Goal: Transaction & Acquisition: Purchase product/service

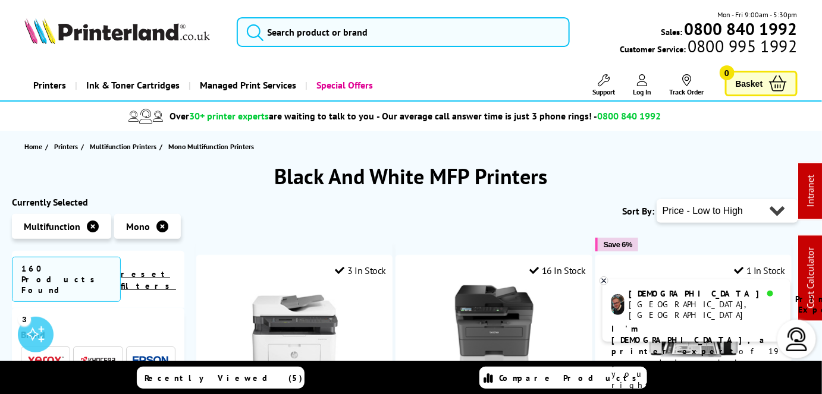
click at [155, 37] on img at bounding box center [117, 31] width 186 height 26
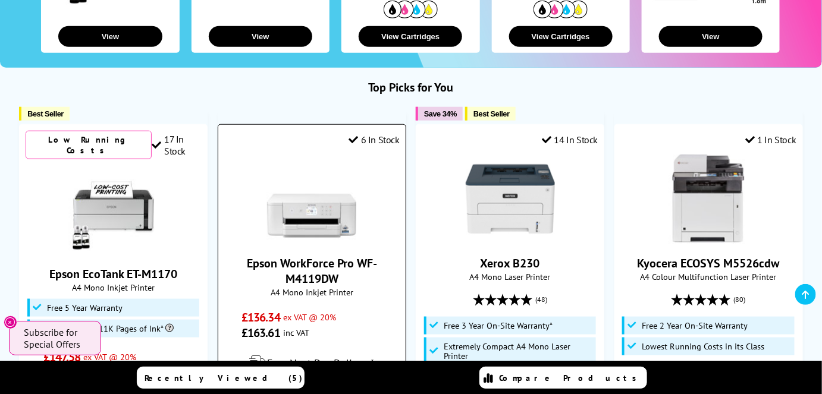
click at [330, 216] on img at bounding box center [311, 199] width 89 height 89
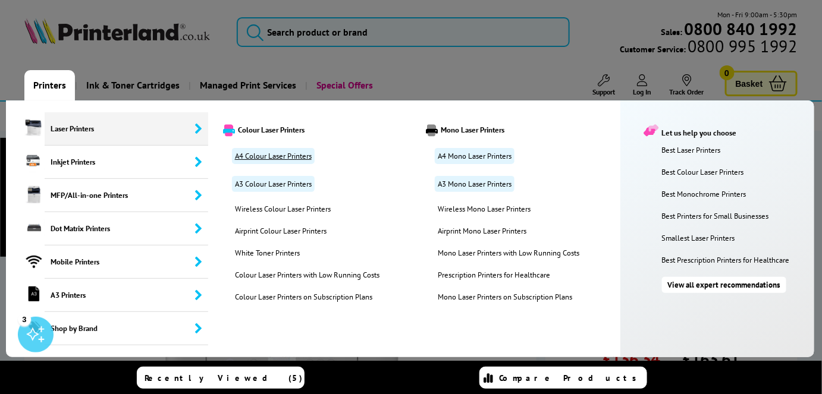
click at [262, 159] on link "A4 Colour Laser Printers" at bounding box center [273, 156] width 83 height 16
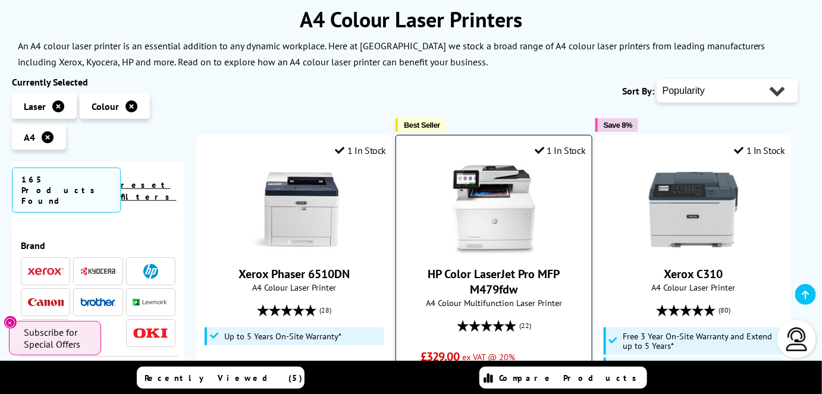
click at [498, 203] on img at bounding box center [494, 209] width 89 height 89
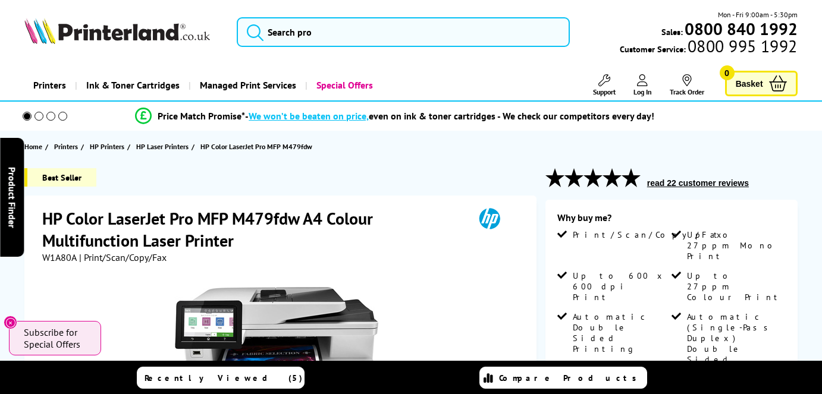
click at [669, 183] on button "read 22 customer reviews" at bounding box center [698, 183] width 109 height 11
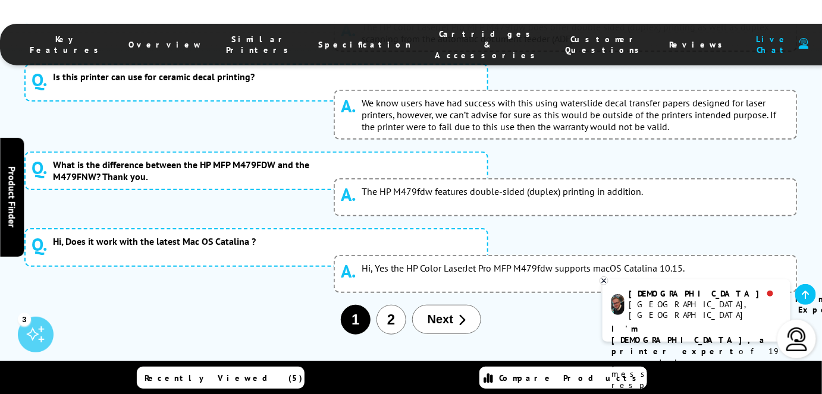
click at [805, 287] on link at bounding box center [805, 294] width 21 height 21
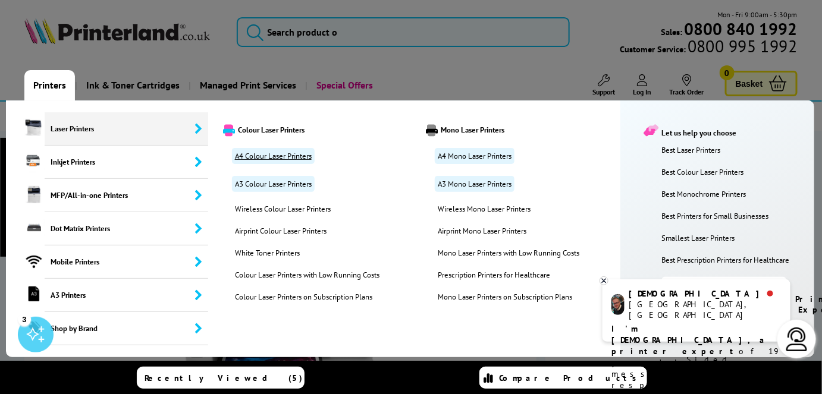
click at [273, 157] on link "A4 Colour Laser Printers" at bounding box center [273, 156] width 83 height 16
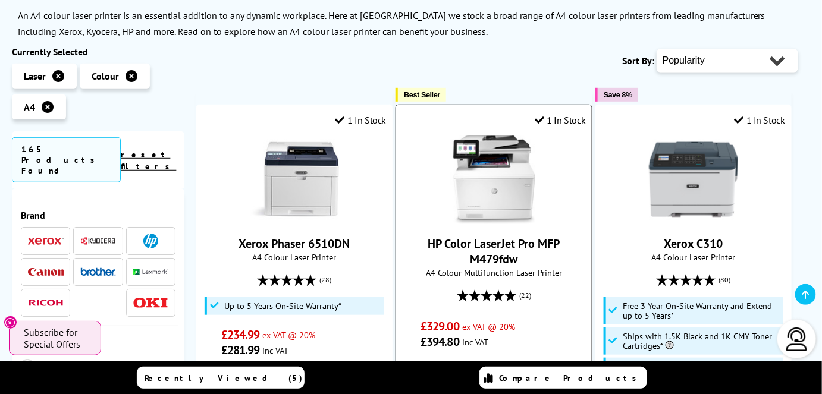
click at [512, 196] on img at bounding box center [494, 179] width 89 height 89
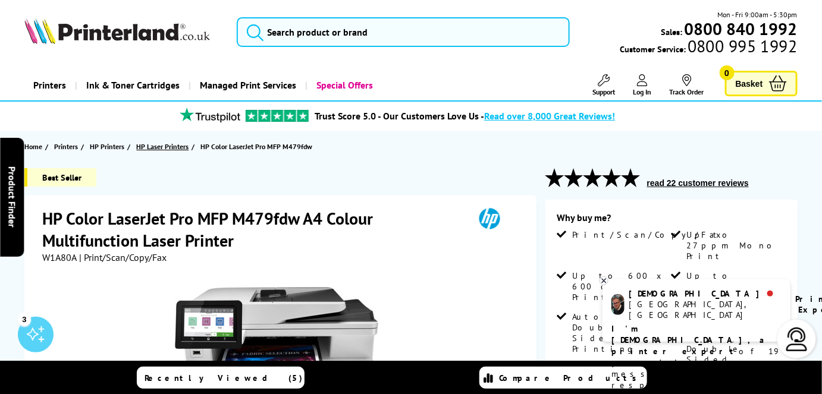
click at [160, 146] on span "HP Laser Printers" at bounding box center [162, 146] width 52 height 12
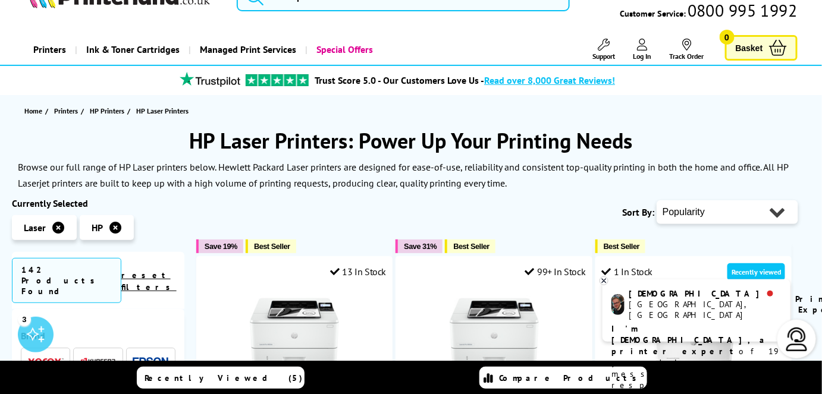
scroll to position [117, 0]
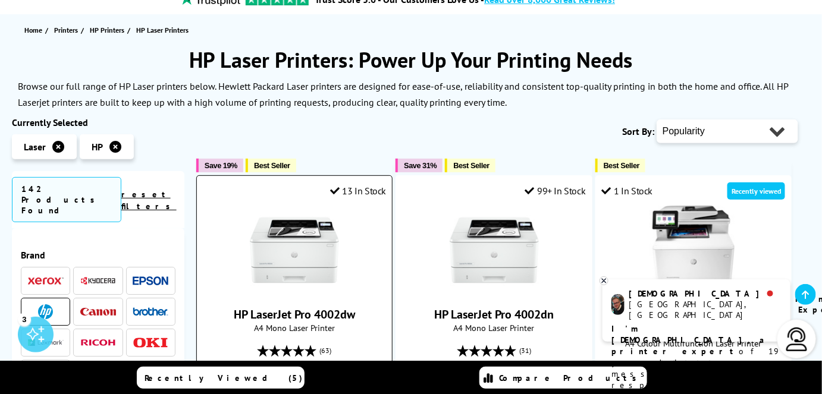
click at [325, 255] on img at bounding box center [294, 250] width 89 height 89
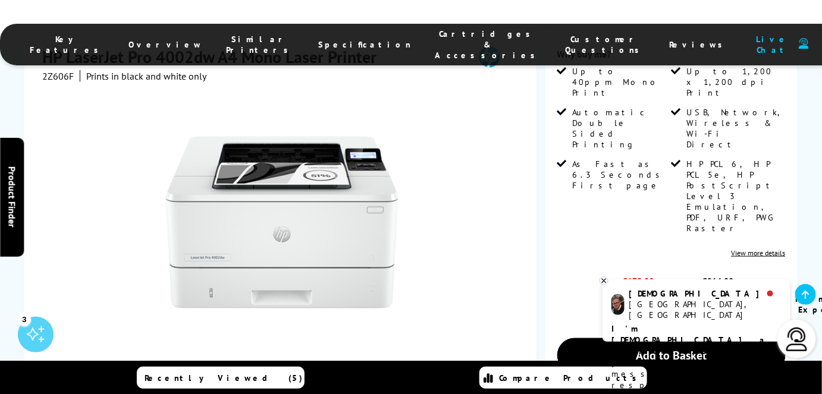
click at [606, 280] on icon at bounding box center [604, 281] width 4 height 4
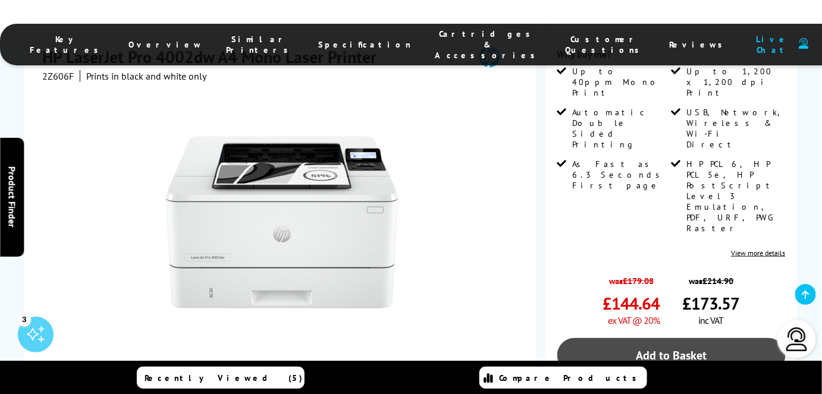
click at [633, 338] on link "Add to Basket" at bounding box center [671, 355] width 228 height 35
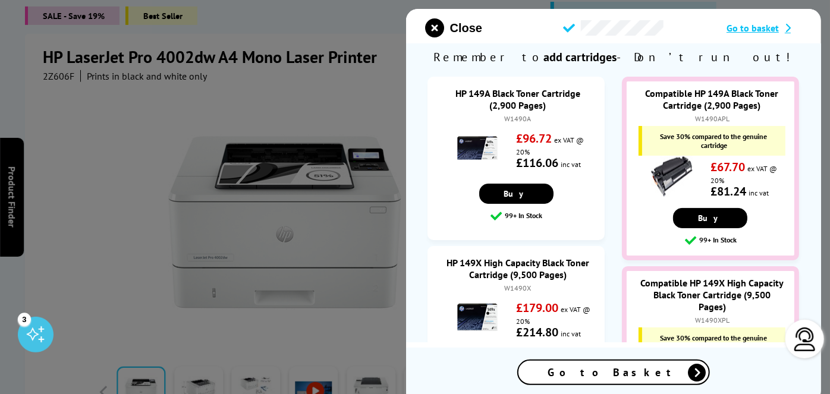
click at [764, 30] on span "Go to basket" at bounding box center [753, 28] width 52 height 12
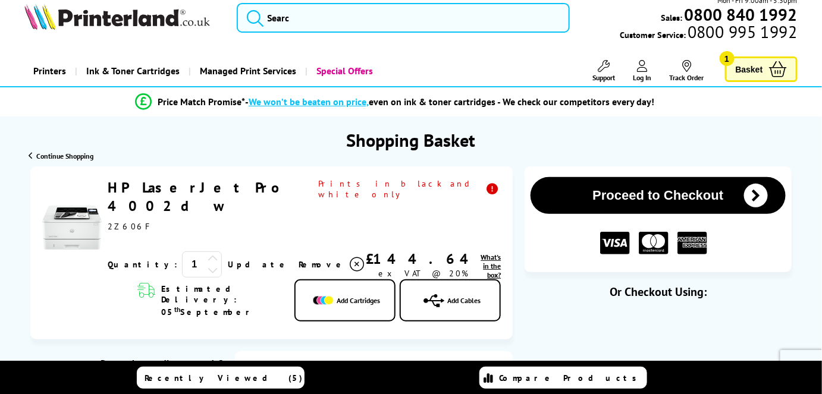
scroll to position [10, 0]
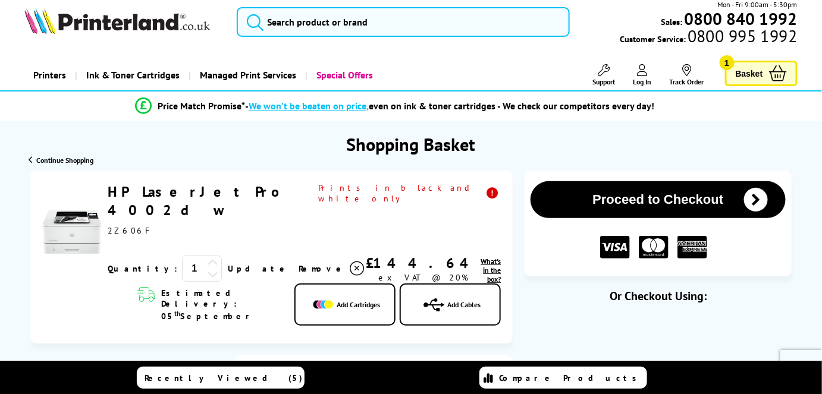
click at [617, 202] on button "Proceed to Checkout" at bounding box center [658, 199] width 255 height 37
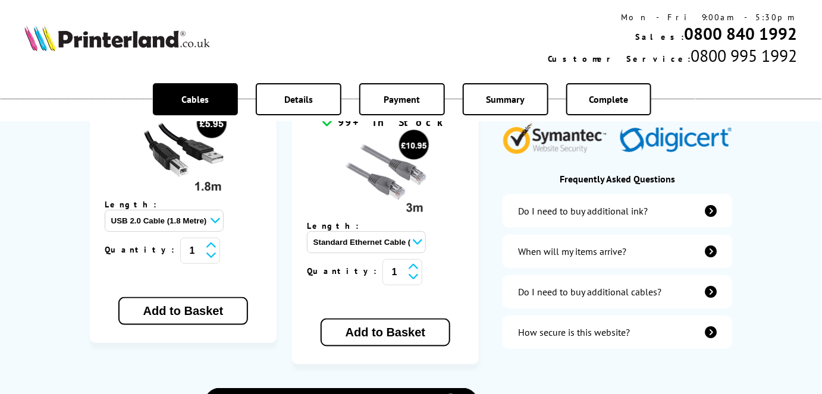
scroll to position [347, 0]
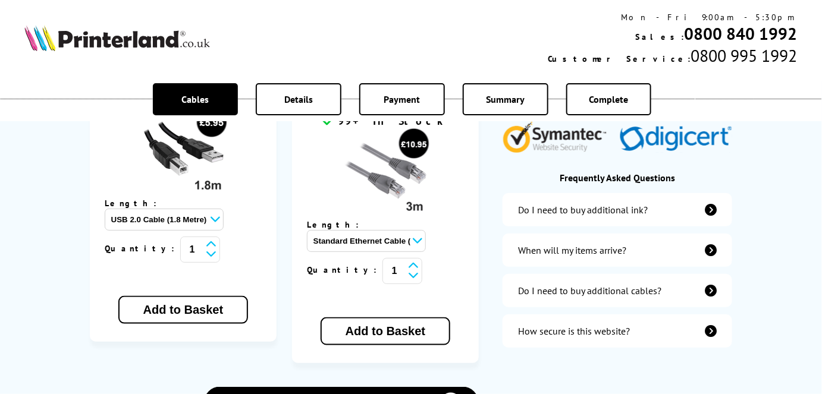
click at [426, 230] on select "Standard Ethernet Cable (3 Metre) - £10.95 Standard Ethernet Cable (5 Metre) - …" at bounding box center [366, 241] width 119 height 22
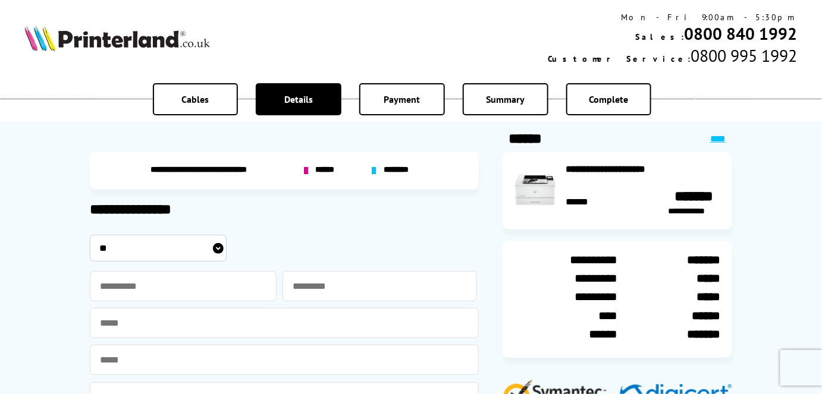
click at [719, 139] on link "****" at bounding box center [717, 138] width 15 height 9
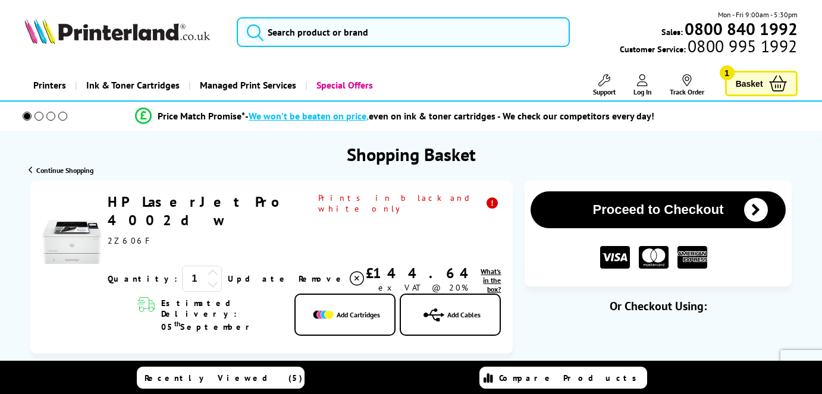
click at [672, 200] on button "Proceed to Checkout" at bounding box center [658, 210] width 255 height 37
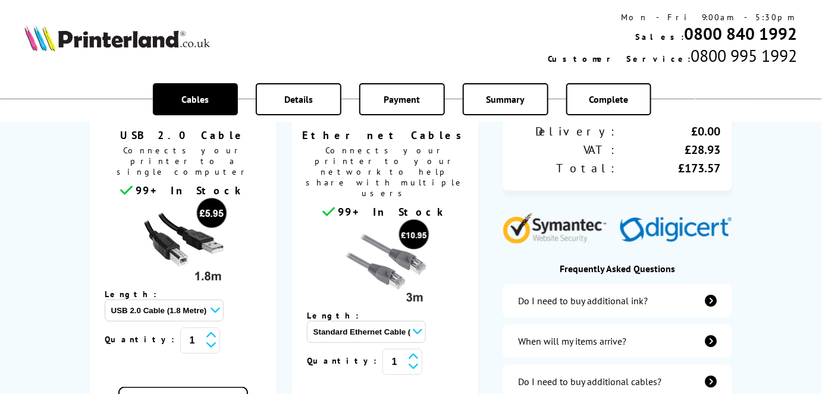
scroll to position [257, 0]
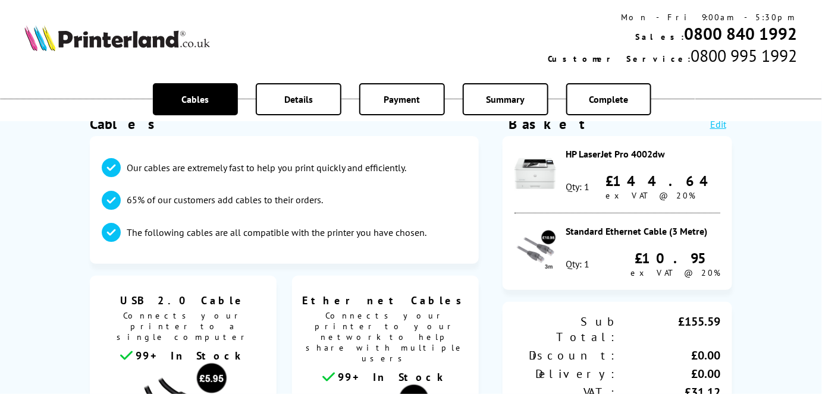
scroll to position [87, 0]
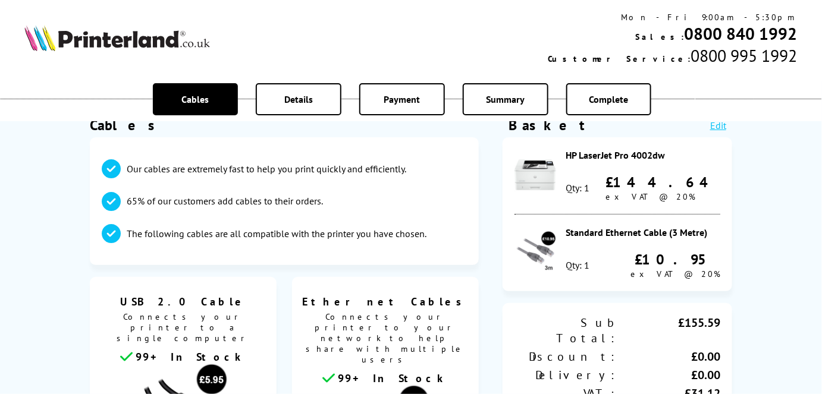
click at [438, 299] on span "Ethernet Cables" at bounding box center [385, 302] width 169 height 14
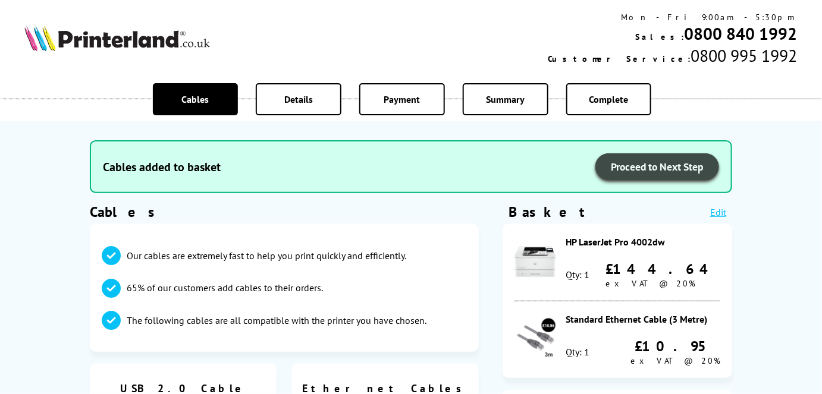
click at [664, 164] on span "Proceed to Next Step" at bounding box center [657, 167] width 93 height 14
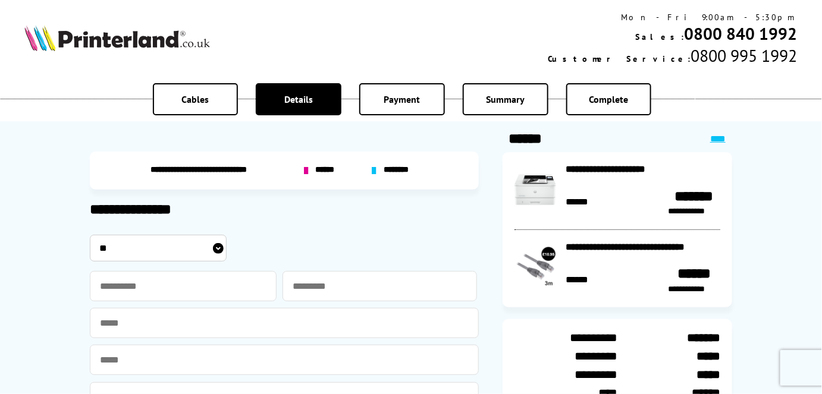
click at [324, 170] on span "******" at bounding box center [326, 170] width 23 height 11
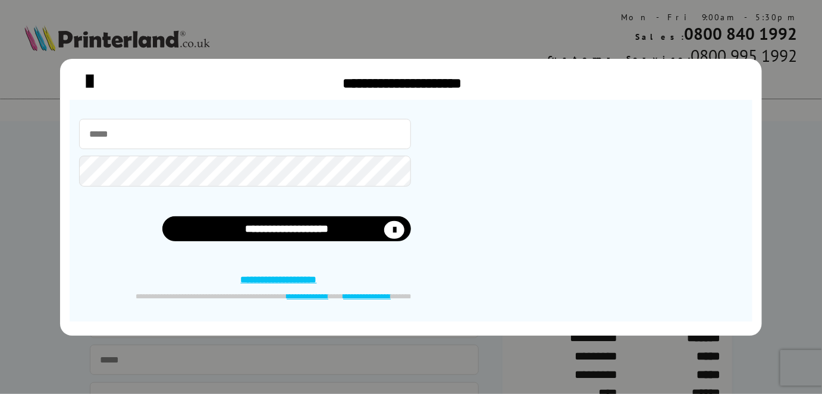
type input "**********"
click at [206, 140] on input "email" at bounding box center [245, 134] width 332 height 30
type input "**********"
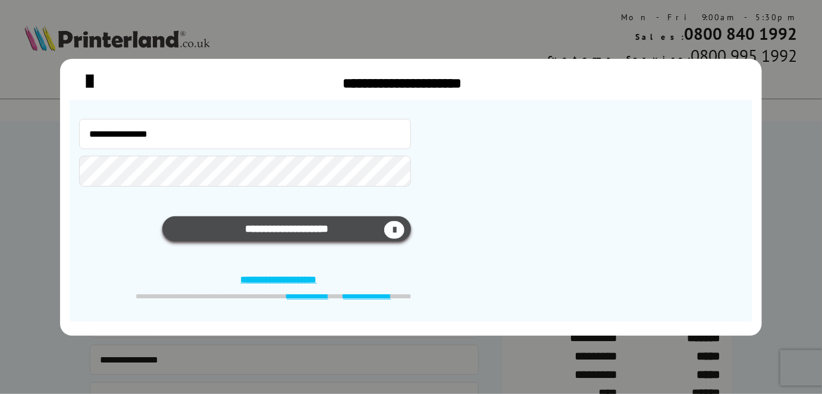
click at [278, 233] on button "**********" at bounding box center [286, 229] width 249 height 25
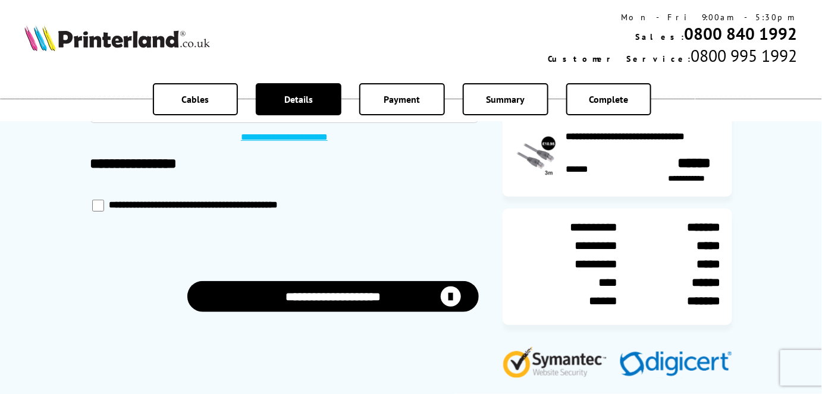
click at [352, 299] on button "**********" at bounding box center [333, 296] width 292 height 30
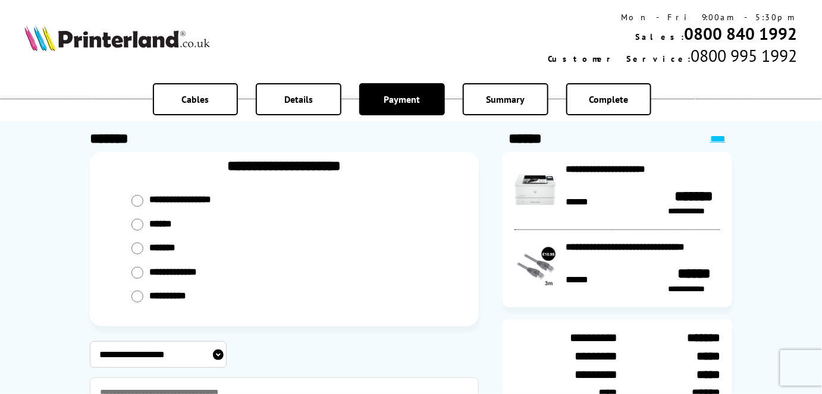
click at [134, 207] on input "radio" at bounding box center [137, 201] width 12 height 12
radio input "****"
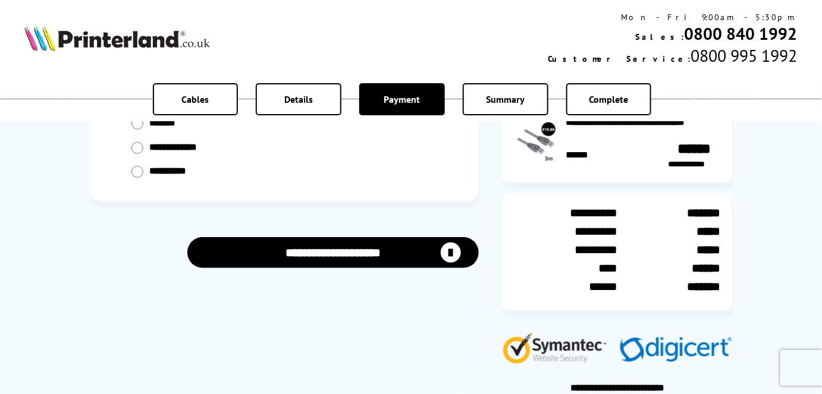
scroll to position [128, 0]
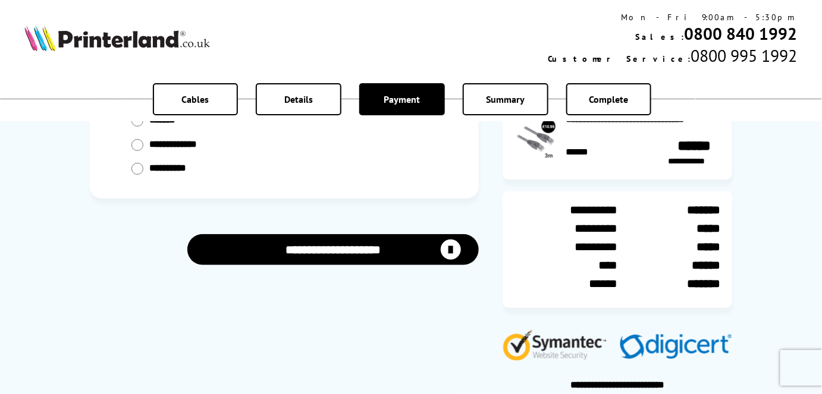
click at [307, 257] on button "**********" at bounding box center [333, 249] width 292 height 30
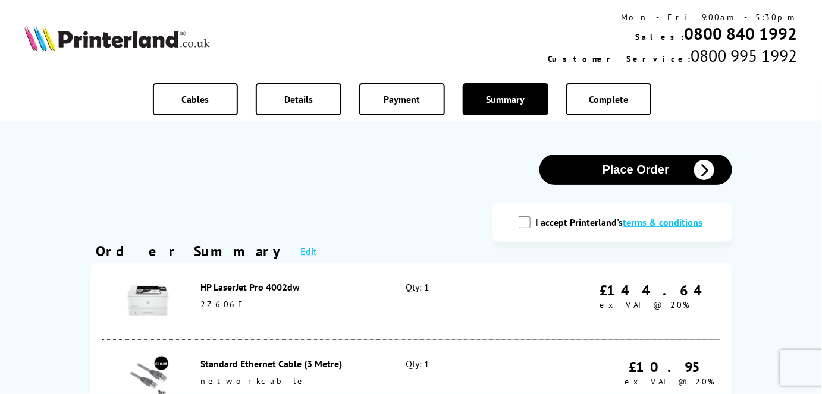
click at [530, 222] on input "I accept Printerland's terms & conditions" at bounding box center [525, 223] width 12 height 12
checkbox input "true"
click at [633, 175] on button "Place Order" at bounding box center [636, 170] width 193 height 30
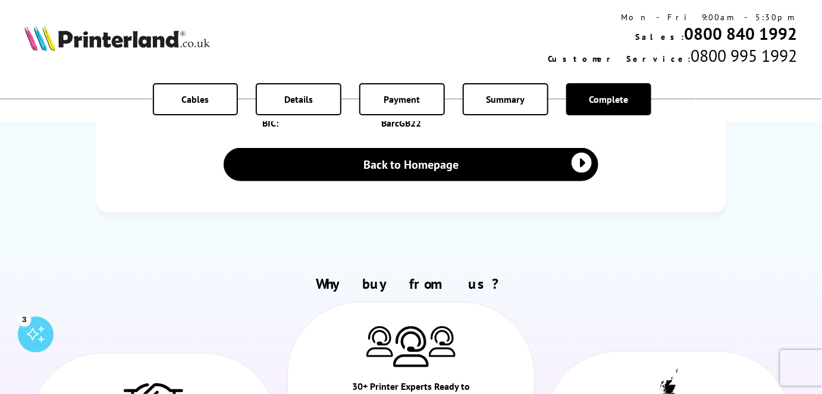
scroll to position [415, 0]
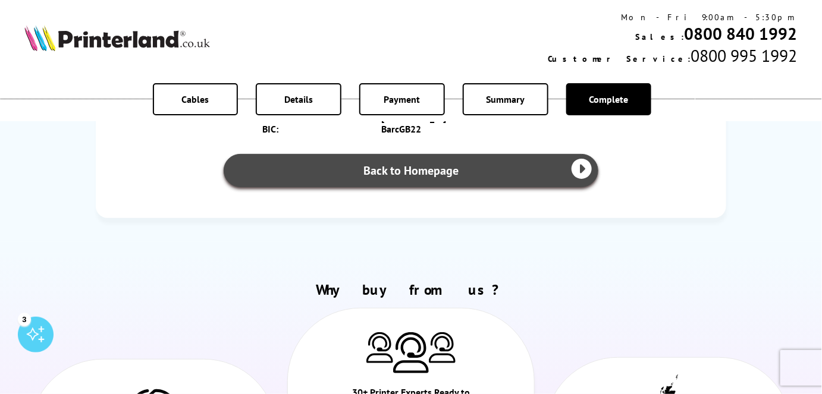
click at [434, 171] on link "Back to Homepage" at bounding box center [411, 170] width 375 height 33
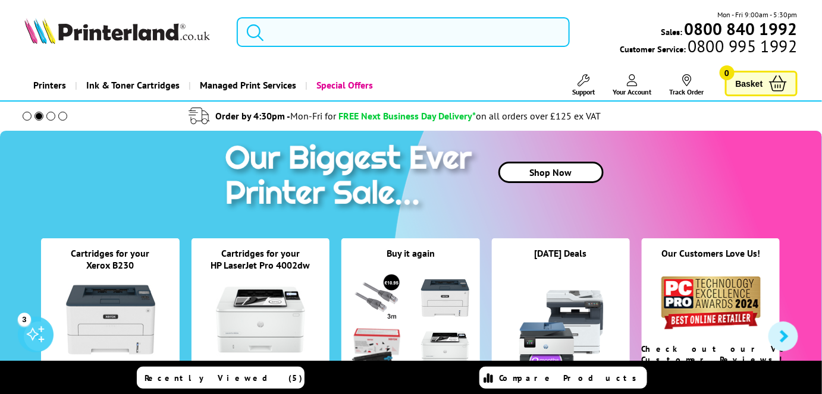
click at [311, 37] on input "search" at bounding box center [404, 32] width 334 height 30
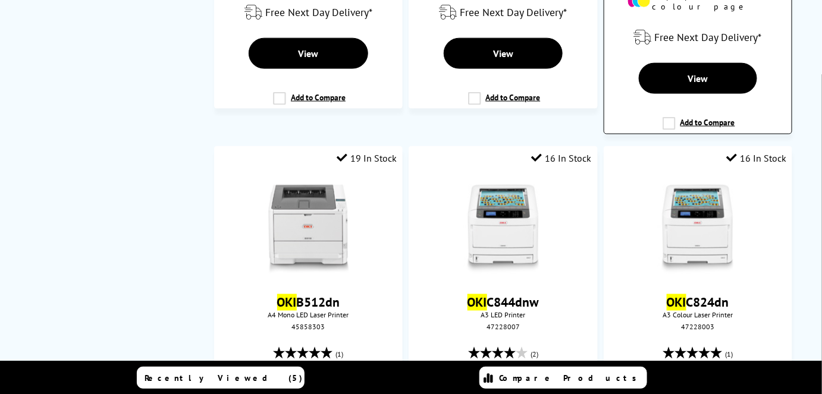
scroll to position [543, 0]
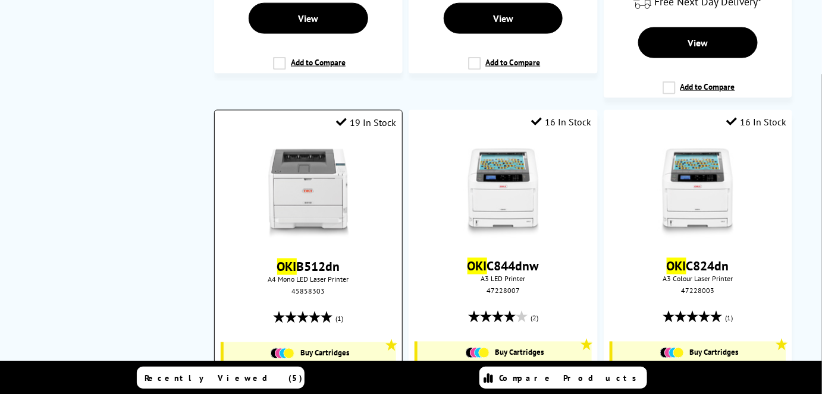
type input "oki"
click at [293, 214] on img at bounding box center [308, 193] width 89 height 89
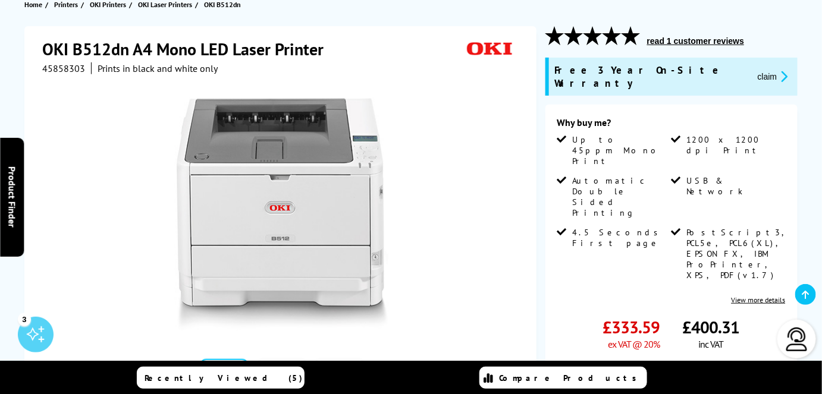
click at [696, 43] on button "read 1 customer reviews" at bounding box center [696, 41] width 104 height 11
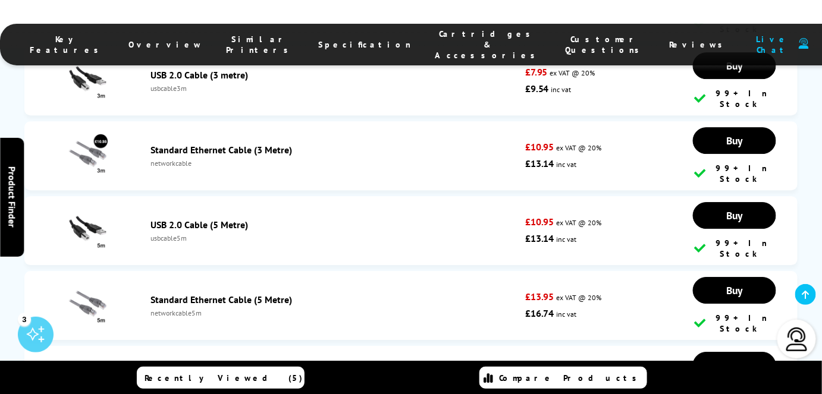
scroll to position [4121, 0]
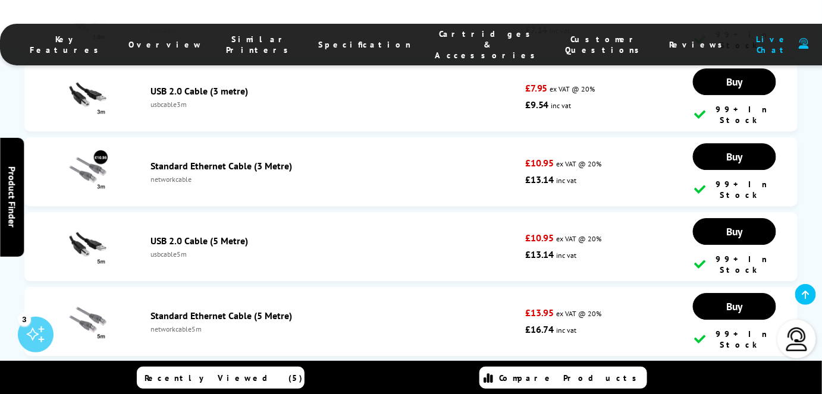
click at [805, 295] on icon at bounding box center [805, 295] width 7 height 10
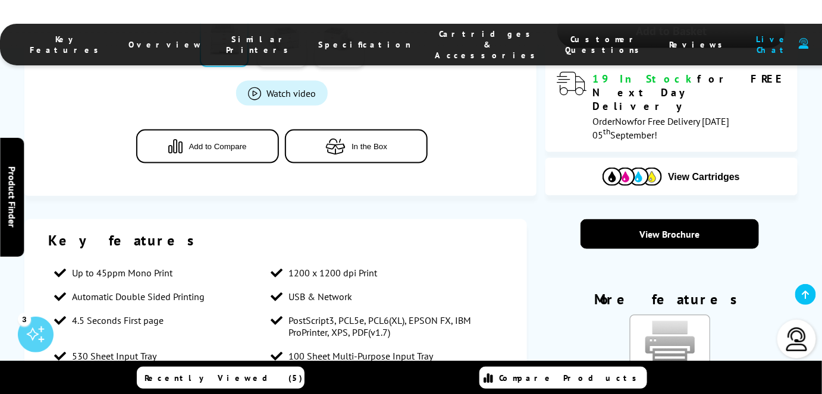
scroll to position [619, 0]
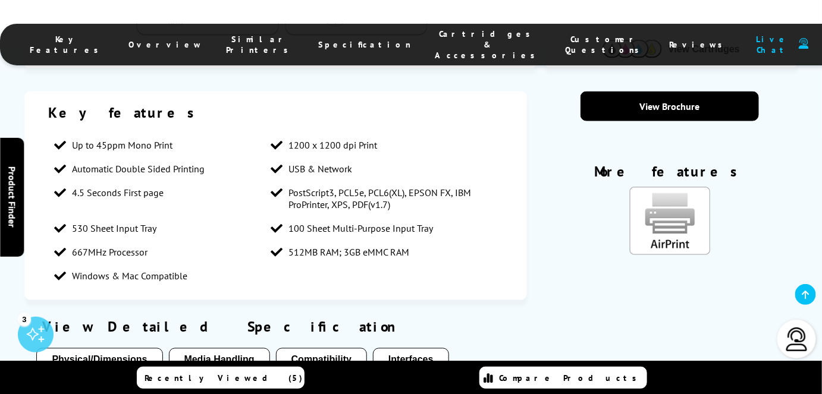
click at [423, 45] on li "Cartridges & Accessories" at bounding box center [488, 45] width 130 height 32
click at [435, 37] on span "Cartridges & Accessories" at bounding box center [488, 45] width 106 height 32
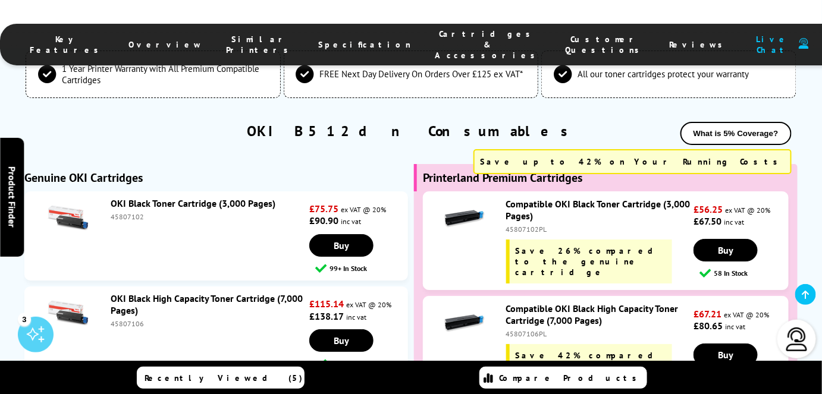
scroll to position [2827, 0]
click at [545, 198] on link "Compatible OKI Black Toner Cartridge (3,000 Pages)" at bounding box center [598, 210] width 184 height 24
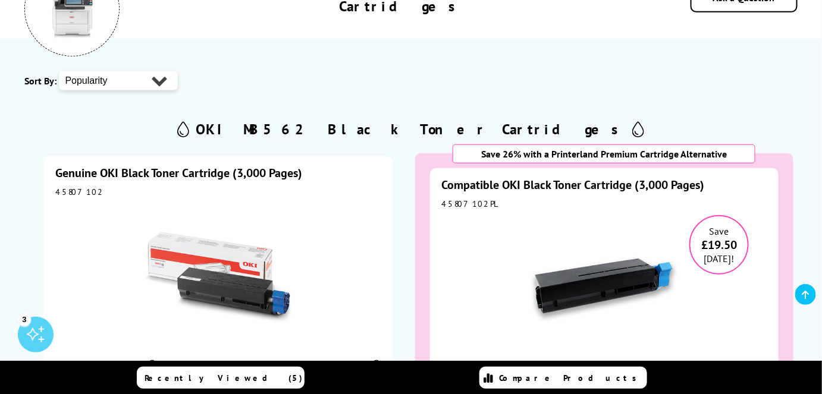
scroll to position [206, 0]
click at [145, 86] on select "Popularity Price - Low to High Price - High to Low" at bounding box center [118, 81] width 119 height 19
select select "Price Ascending"
click at [59, 72] on select "Popularity Price - Low to High Price - High to Low" at bounding box center [118, 81] width 119 height 19
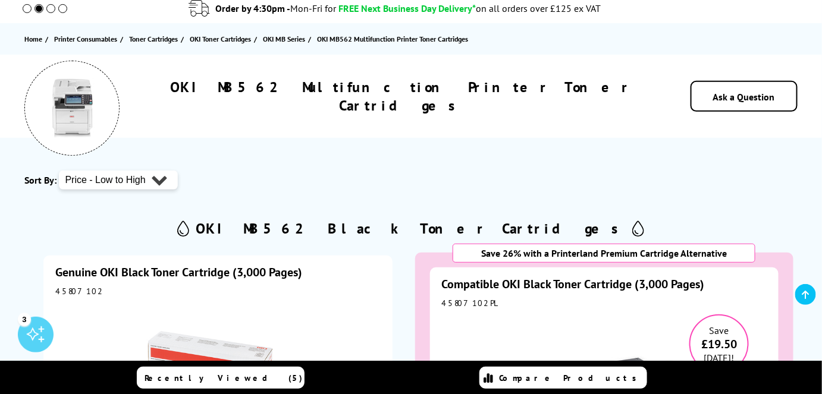
scroll to position [0, 0]
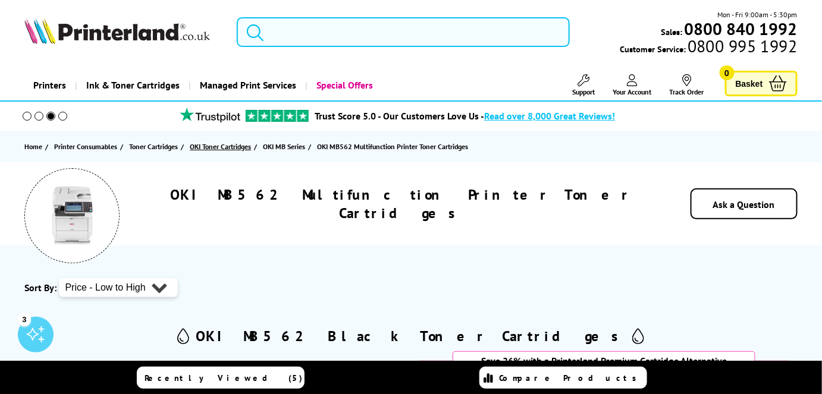
click at [230, 145] on span "OKI Toner Cartridges" at bounding box center [220, 146] width 61 height 12
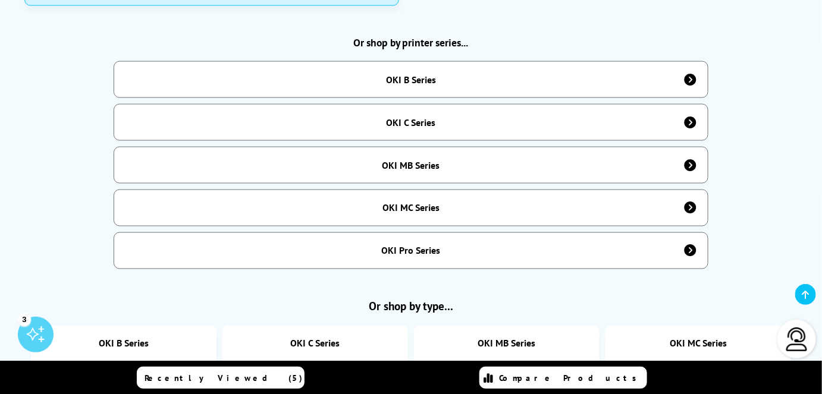
scroll to position [629, 0]
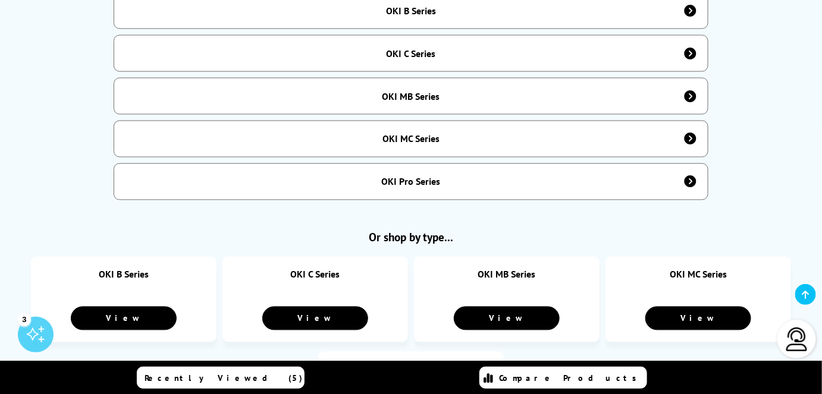
click at [418, 176] on div "OKI Pro Series" at bounding box center [411, 182] width 59 height 12
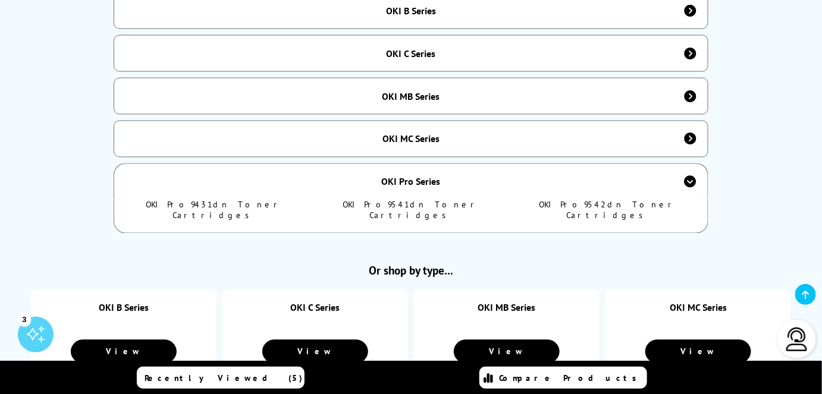
click at [389, 200] on link "OKI Pro9541dn Toner Cartridges" at bounding box center [411, 210] width 136 height 21
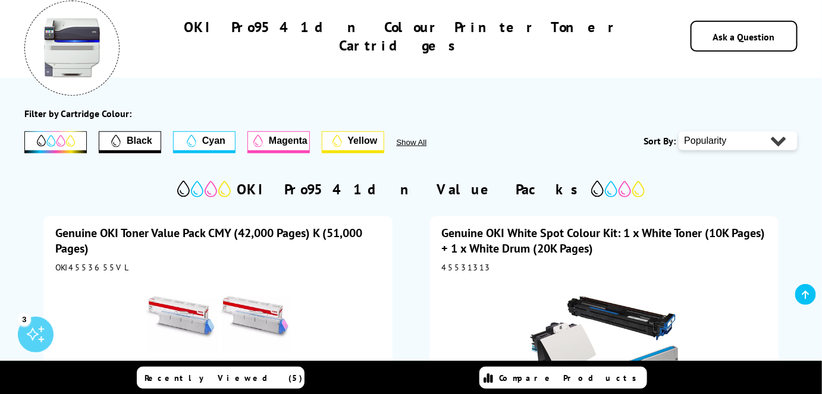
scroll to position [168, 0]
click at [125, 143] on span "Black" at bounding box center [129, 140] width 61 height 18
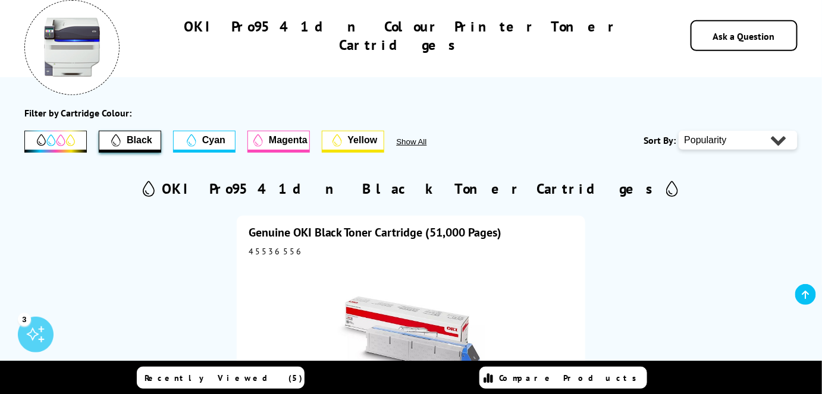
click at [206, 145] on span "Cyan" at bounding box center [213, 140] width 23 height 11
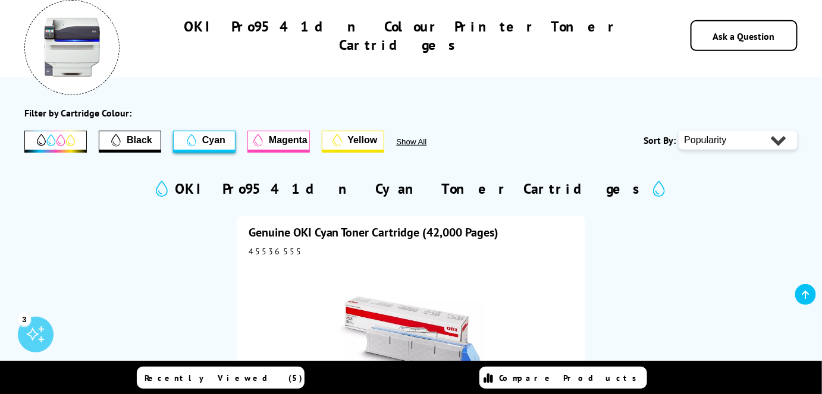
click at [274, 135] on span "Magenta" at bounding box center [288, 140] width 39 height 11
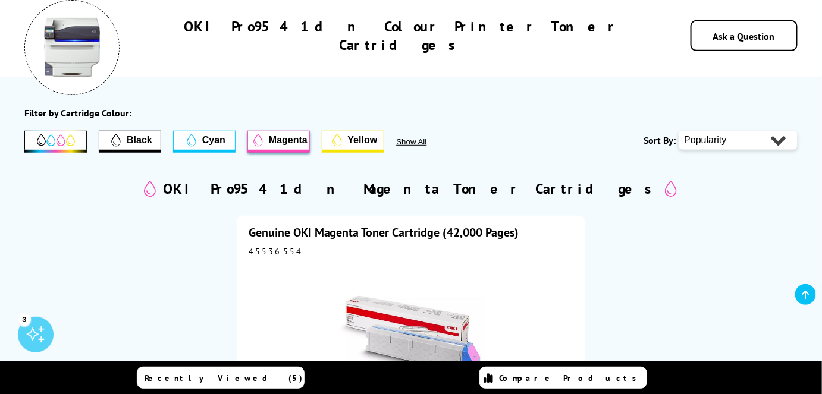
click at [352, 139] on span "Yellow" at bounding box center [363, 140] width 30 height 11
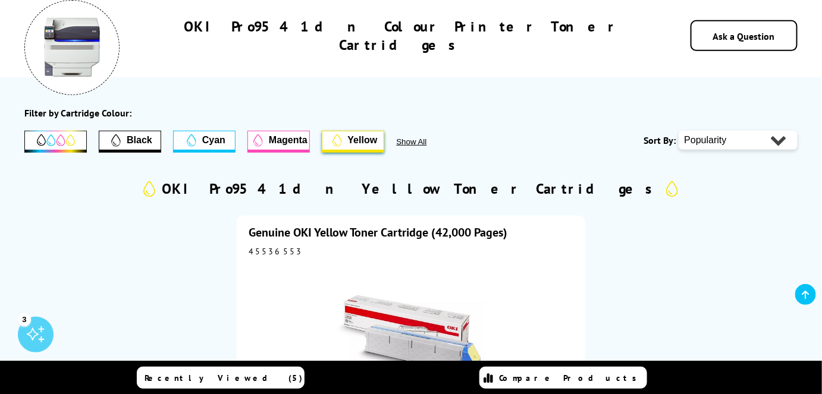
click at [67, 136] on icon at bounding box center [56, 140] width 38 height 12
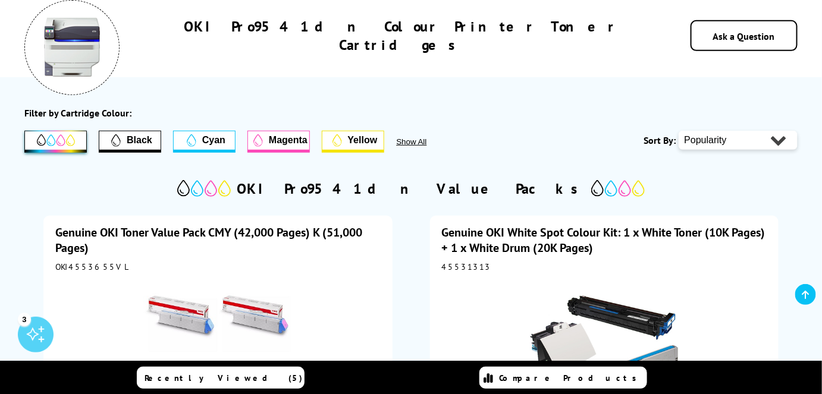
click at [140, 143] on span "Black" at bounding box center [140, 140] width 26 height 11
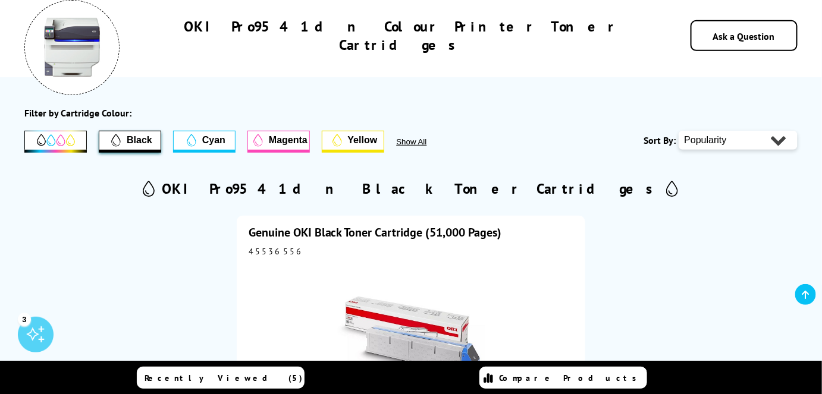
click at [222, 142] on span "Cyan" at bounding box center [213, 140] width 23 height 11
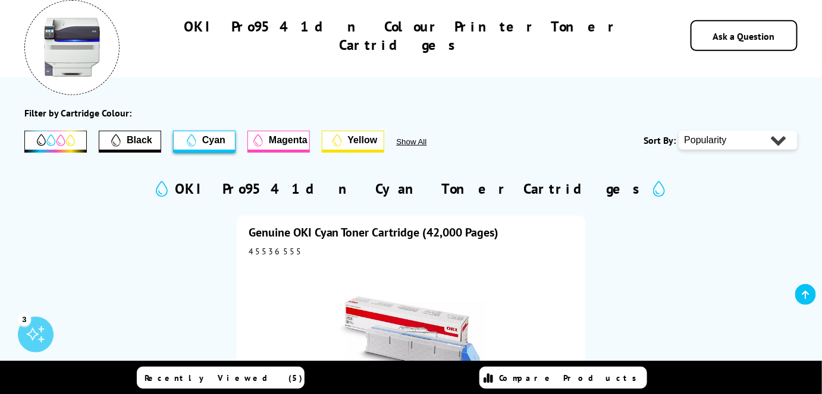
click at [270, 140] on span "Magenta" at bounding box center [288, 140] width 39 height 11
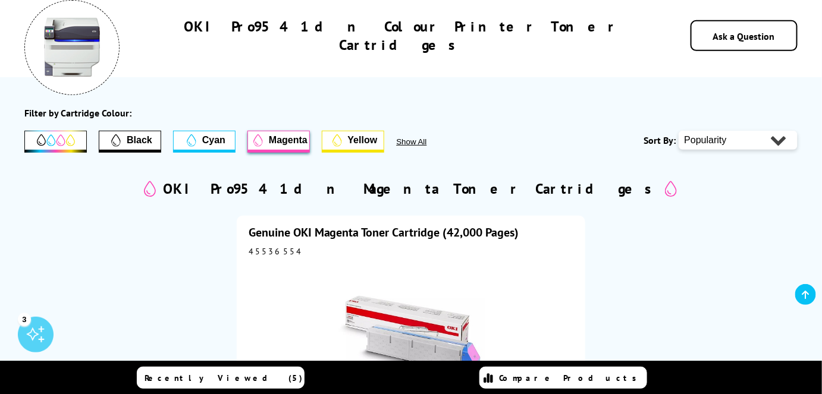
click at [341, 142] on icon at bounding box center [338, 140] width 10 height 12
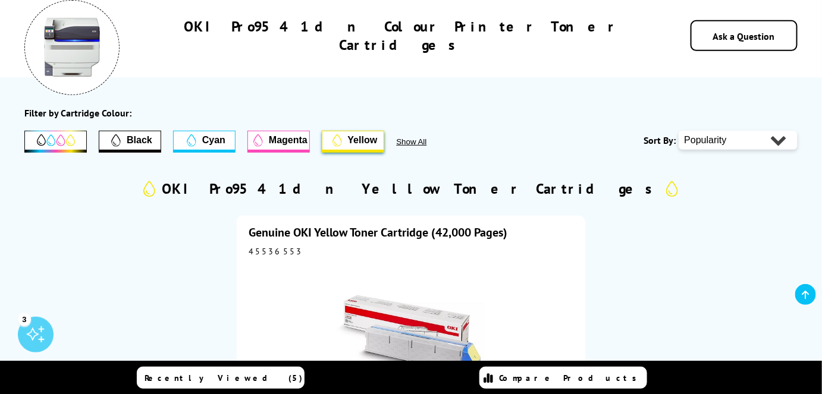
click at [412, 139] on span "Show All" at bounding box center [427, 141] width 62 height 9
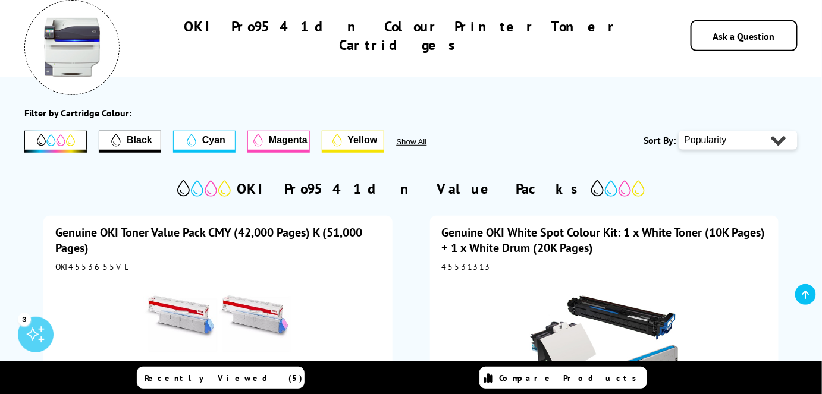
click at [118, 145] on icon "Filter by Black" at bounding box center [116, 140] width 10 height 12
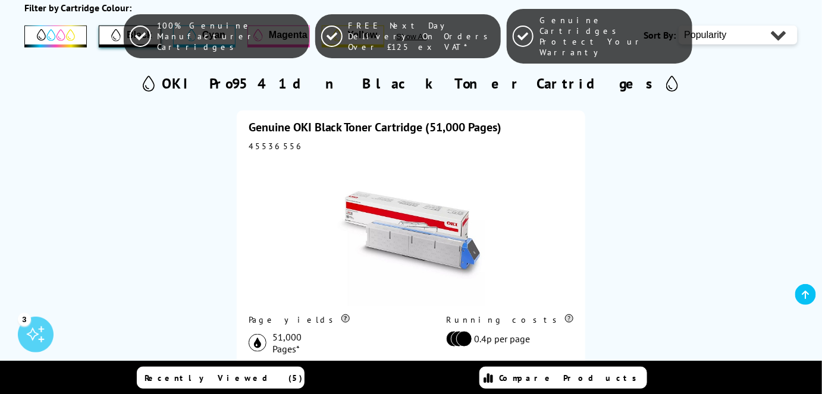
scroll to position [0, 0]
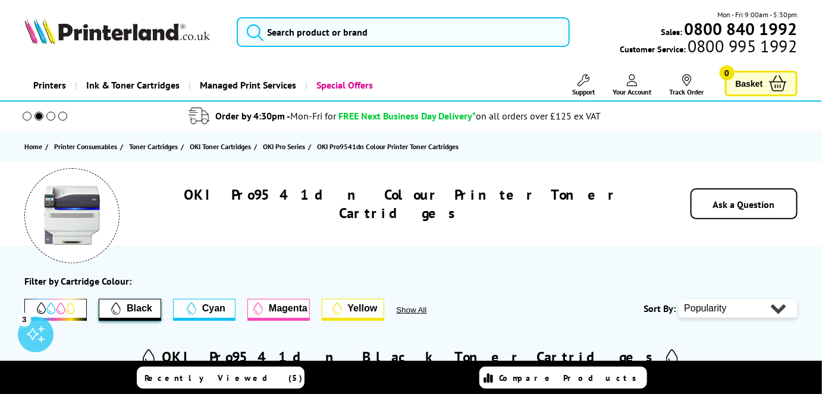
click at [120, 38] on img at bounding box center [117, 31] width 186 height 26
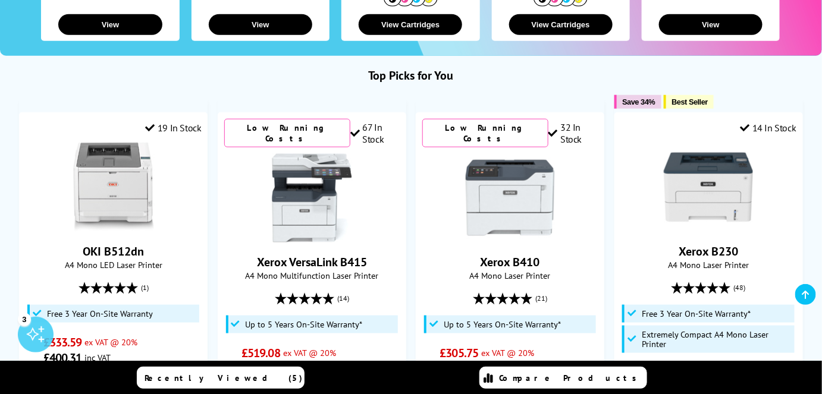
scroll to position [380, 0]
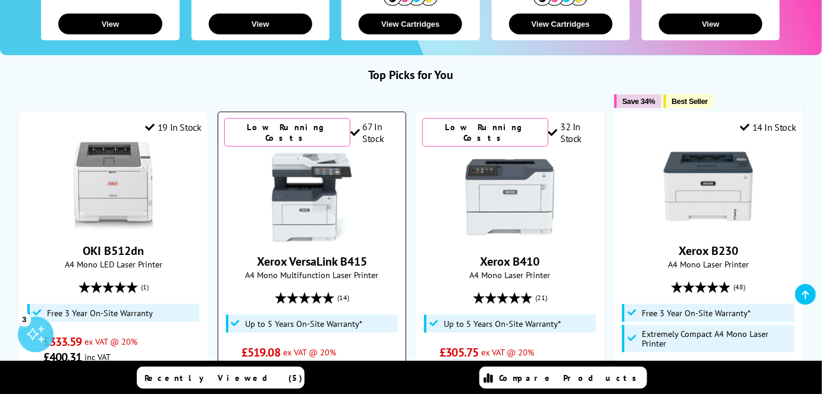
click at [302, 175] on img at bounding box center [311, 197] width 89 height 89
